Goal: Book appointment/travel/reservation

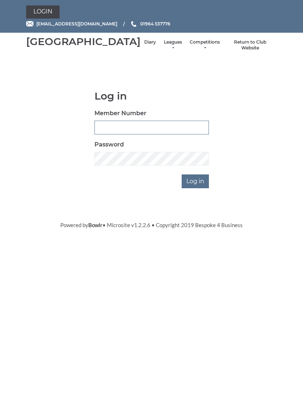
type input "1039"
click at [196, 188] on input "Log in" at bounding box center [195, 182] width 27 height 14
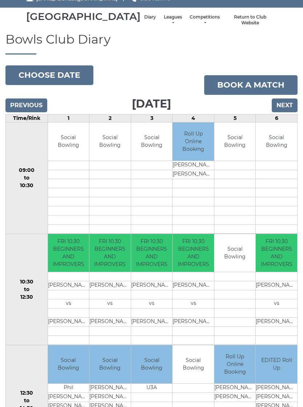
scroll to position [25, 0]
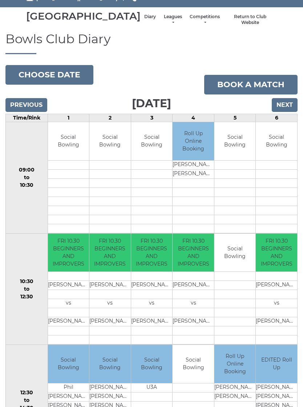
click at [289, 112] on input "Next" at bounding box center [285, 105] width 26 height 14
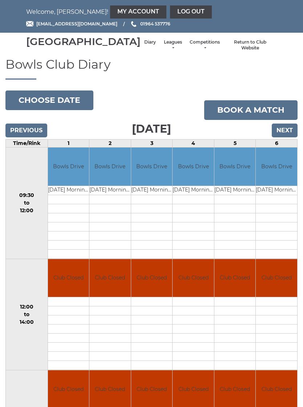
click at [285, 136] on input "Next" at bounding box center [285, 131] width 26 height 14
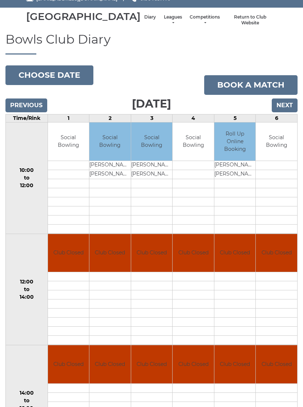
scroll to position [12, 0]
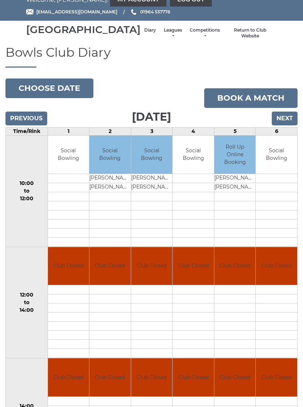
click at [285, 126] on input "Next" at bounding box center [285, 119] width 26 height 14
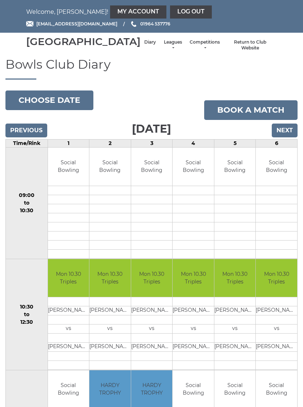
click at [286, 137] on input "Next" at bounding box center [285, 131] width 26 height 14
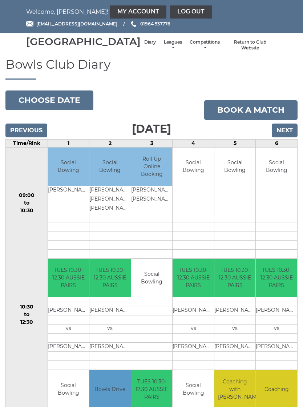
click at [287, 137] on input "Next" at bounding box center [285, 131] width 26 height 14
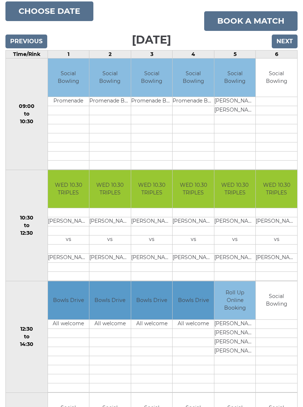
scroll to position [69, 0]
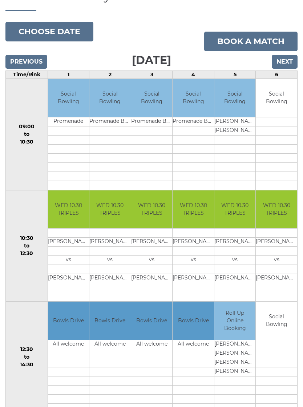
click at [289, 69] on input "Next" at bounding box center [285, 62] width 26 height 14
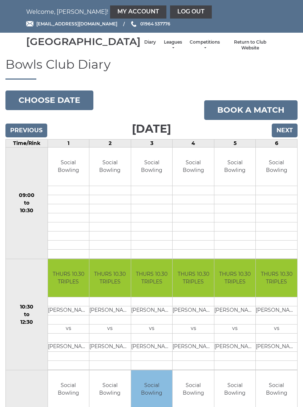
click at [286, 137] on input "Next" at bounding box center [285, 131] width 26 height 14
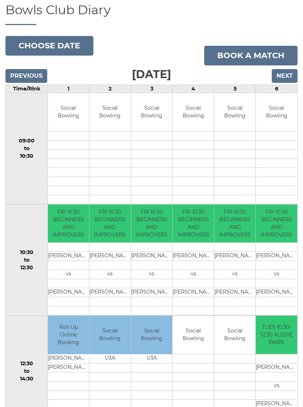
scroll to position [54, 0]
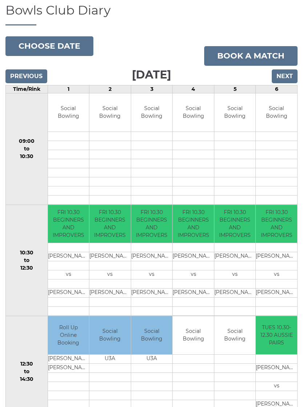
click at [285, 83] on input "Next" at bounding box center [285, 76] width 26 height 14
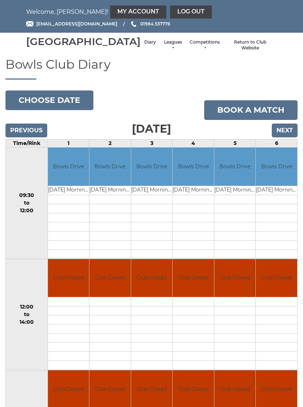
click at [284, 137] on input "Next" at bounding box center [285, 131] width 26 height 14
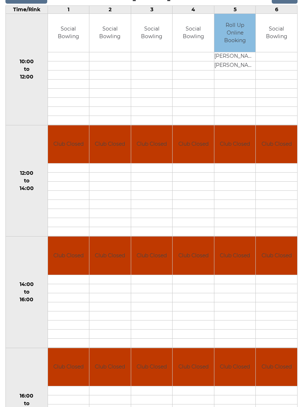
scroll to position [109, 0]
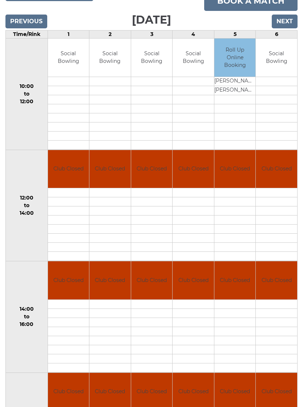
click at [285, 28] on input "Next" at bounding box center [285, 22] width 26 height 14
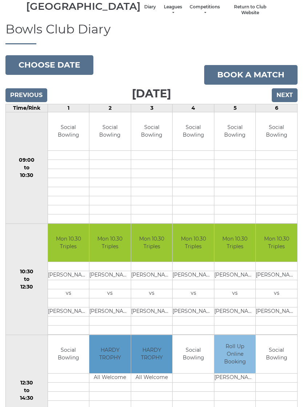
scroll to position [35, 0]
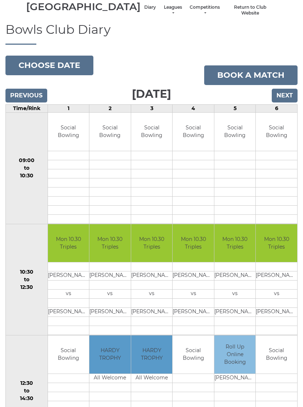
click at [286, 103] on input "Next" at bounding box center [285, 96] width 26 height 14
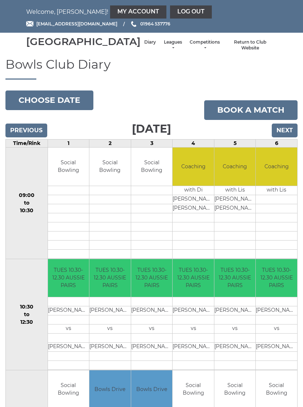
click at [275, 204] on td at bounding box center [276, 199] width 41 height 9
click at [67, 110] on button "Choose date" at bounding box center [49, 101] width 88 height 20
click at [283, 213] on td at bounding box center [276, 208] width 41 height 9
click at [290, 204] on td at bounding box center [276, 199] width 41 height 9
click at [285, 213] on td at bounding box center [276, 208] width 41 height 9
